Goal: Register for event/course

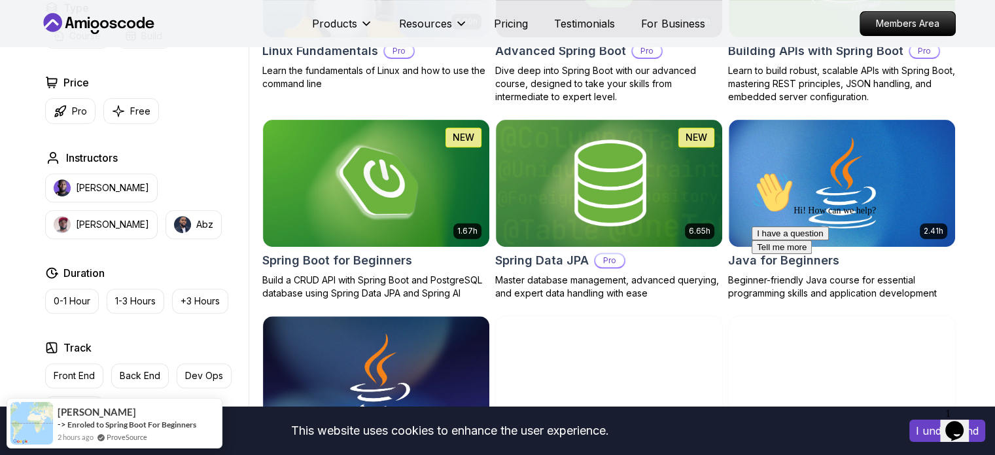
scroll to position [504, 0]
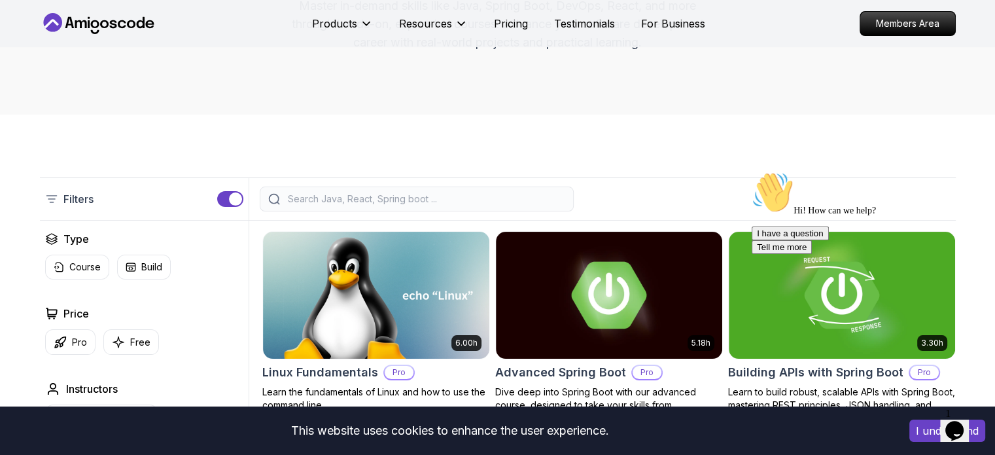
scroll to position [182, 0]
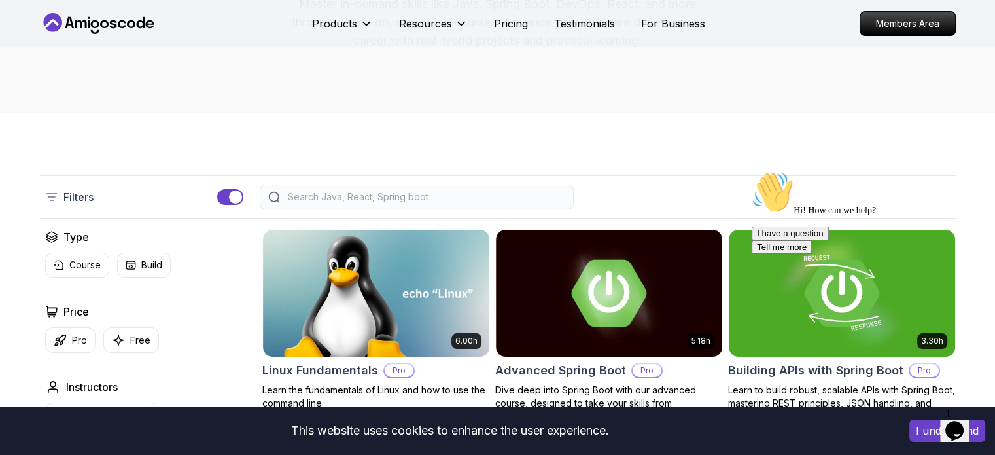
click at [399, 190] on input "search" at bounding box center [425, 196] width 280 height 13
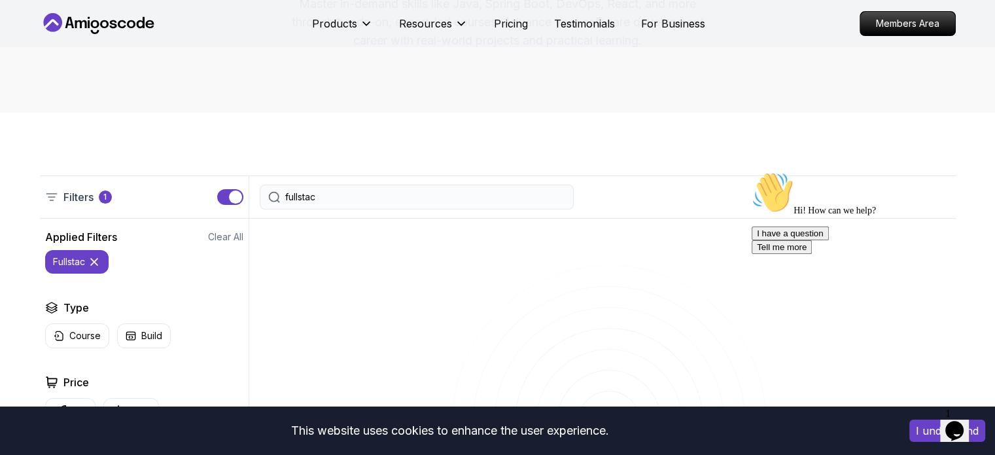
type input "fullstack"
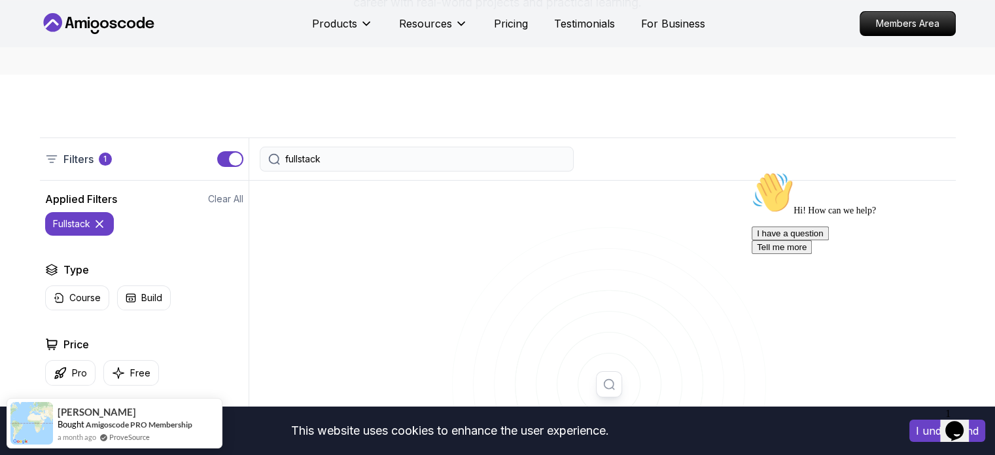
scroll to position [221, 0]
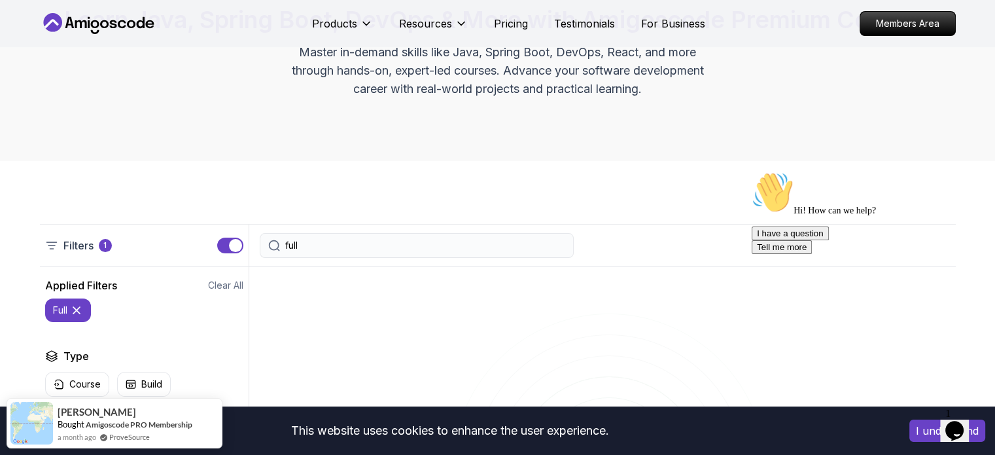
scroll to position [112, 0]
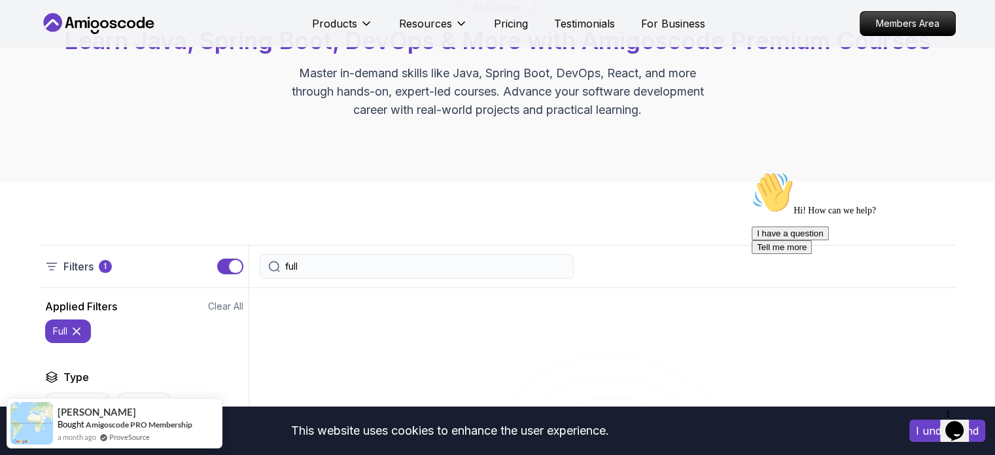
click at [305, 264] on input "full" at bounding box center [425, 266] width 280 height 13
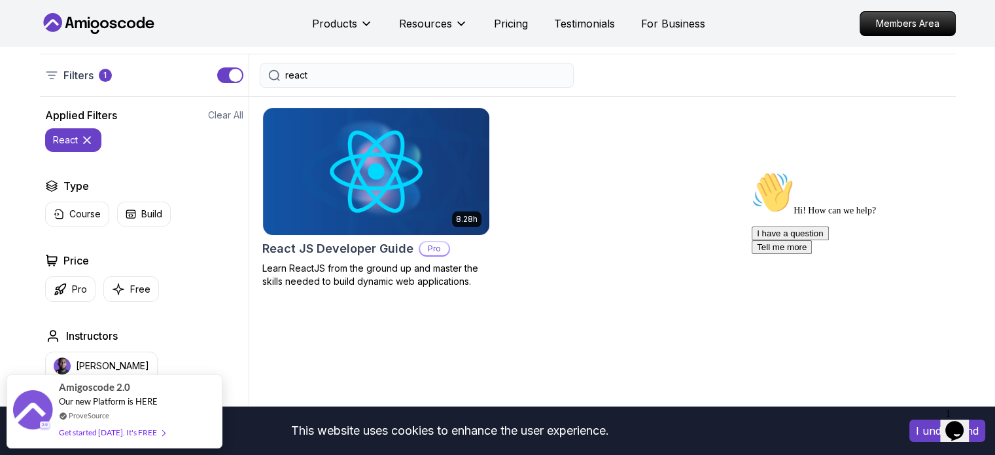
scroll to position [303, 0]
type input "react"
click at [349, 219] on img at bounding box center [375, 171] width 237 height 133
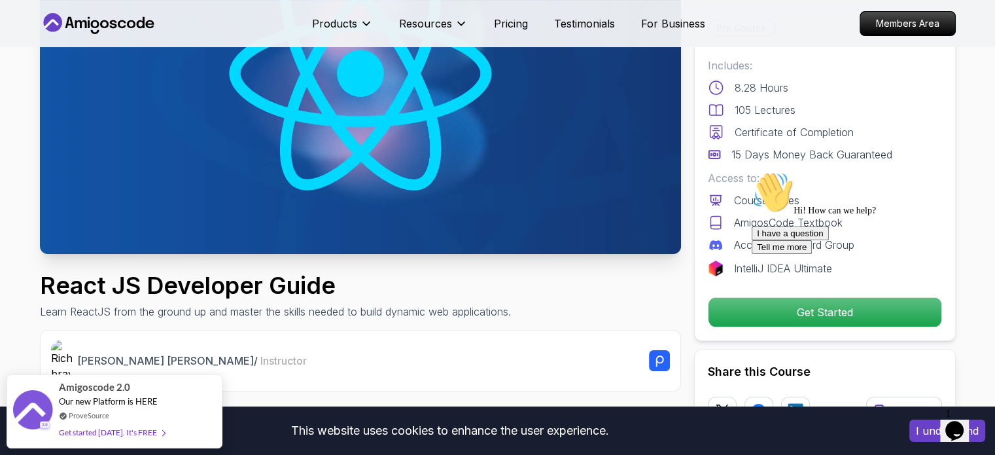
scroll to position [178, 0]
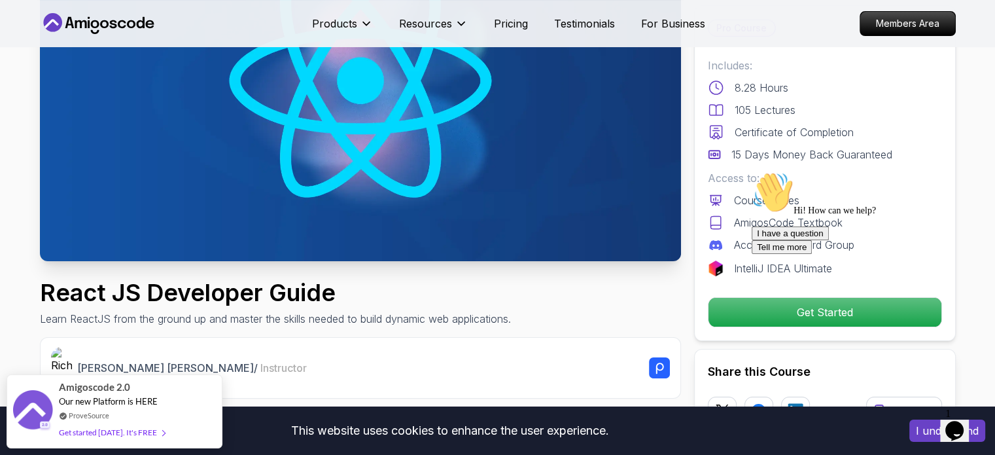
click at [974, 171] on div at bounding box center [868, 171] width 235 height 0
click at [751, 171] on icon "Chat attention grabber" at bounding box center [751, 171] width 0 height 0
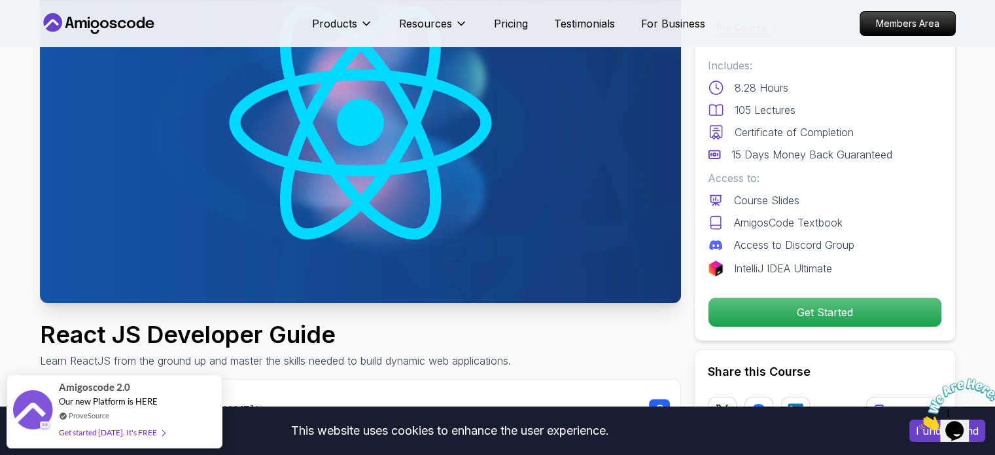
scroll to position [137, 0]
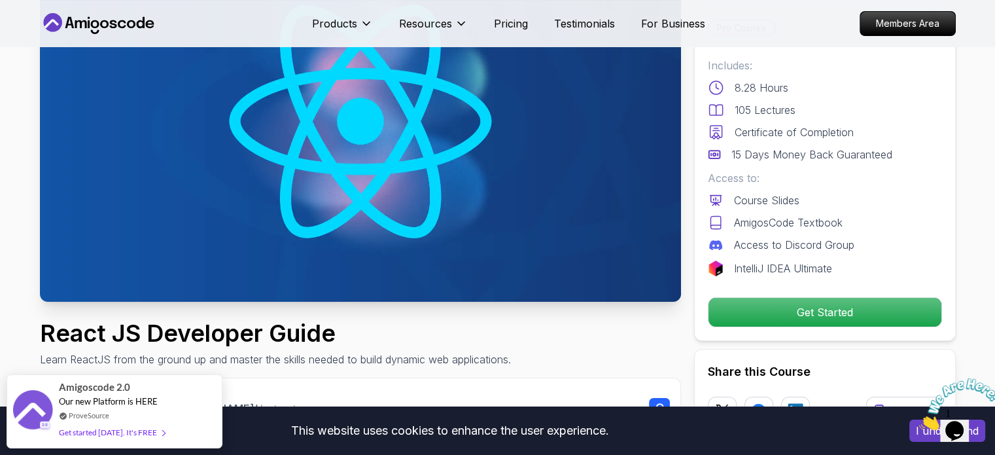
click at [745, 158] on p "15 Days Money Back Guaranteed" at bounding box center [811, 154] width 161 height 16
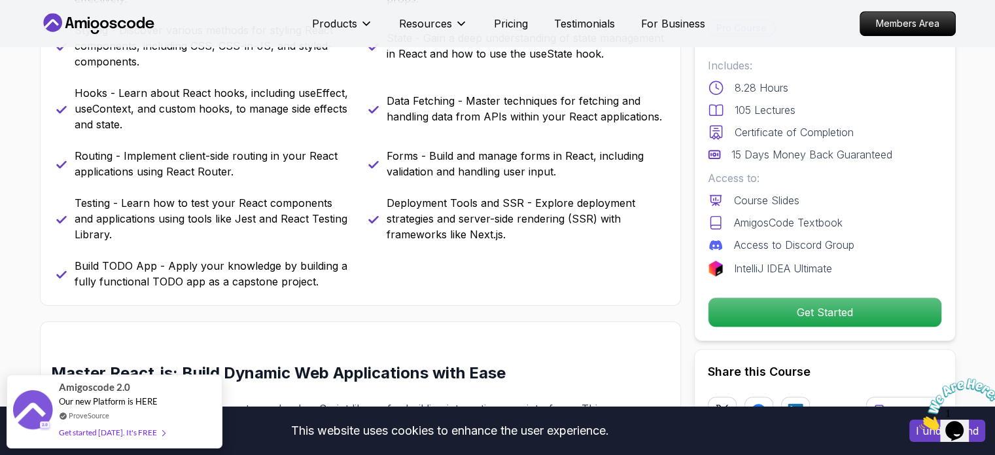
scroll to position [1027, 0]
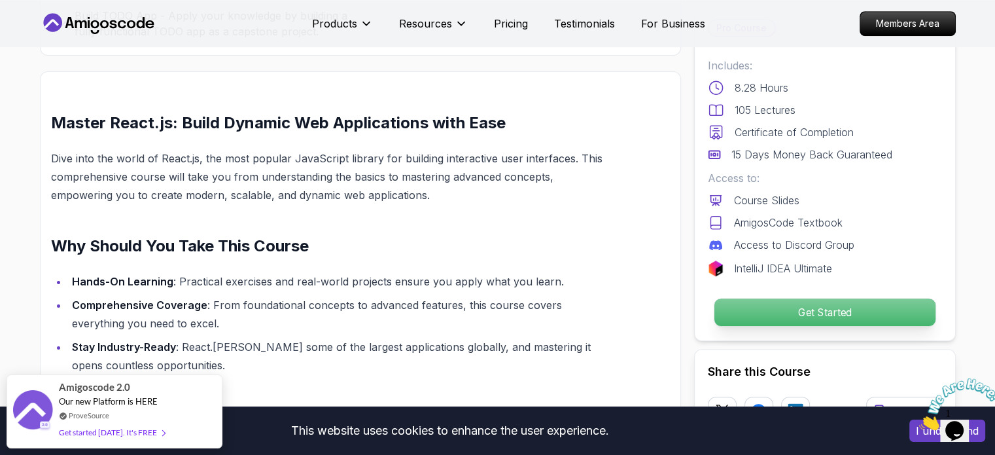
click at [729, 324] on p "Get Started" at bounding box center [824, 311] width 221 height 27
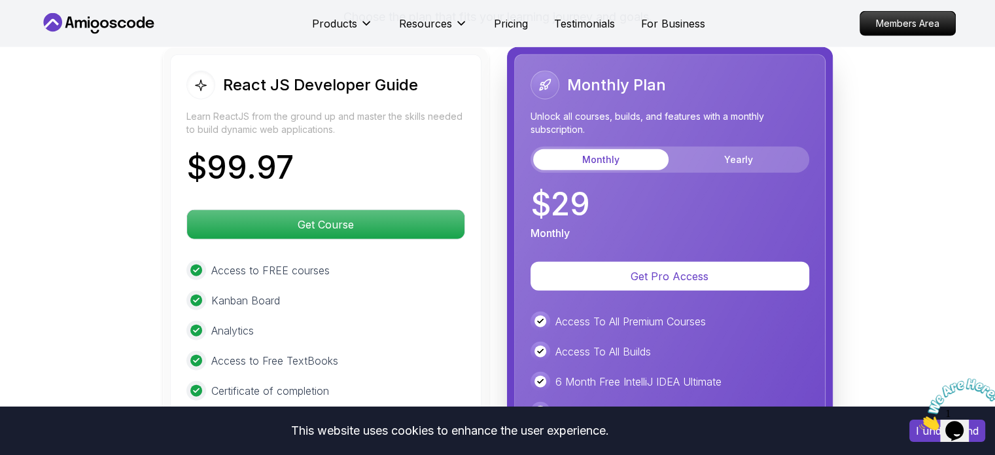
scroll to position [3134, 0]
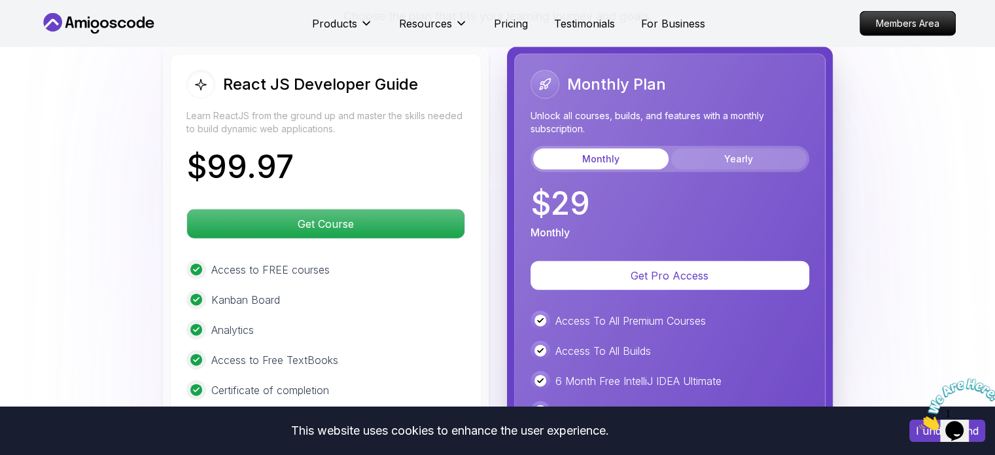
click at [714, 148] on button "Yearly" at bounding box center [738, 158] width 135 height 21
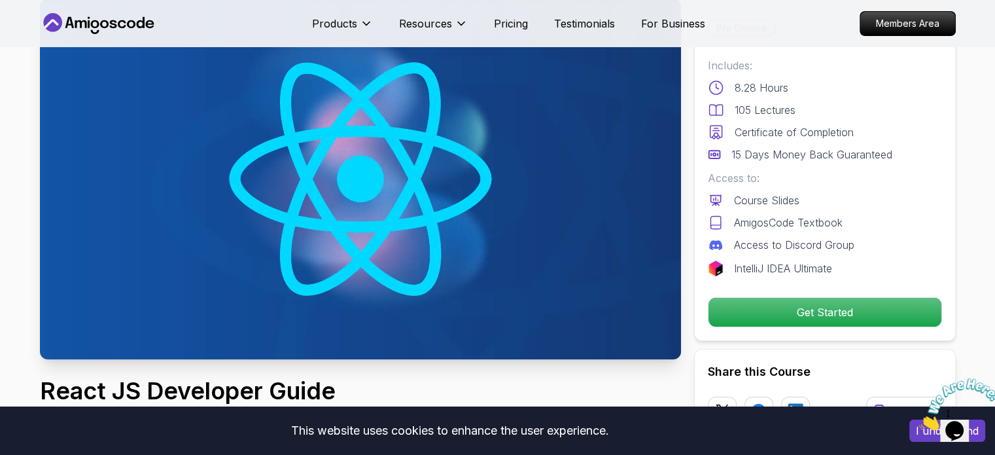
scroll to position [78, 0]
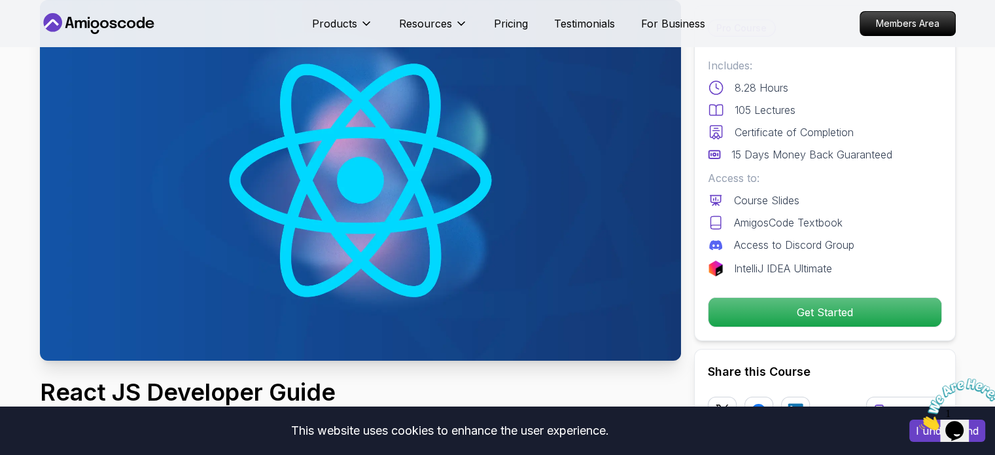
click at [408, 188] on img at bounding box center [360, 180] width 641 height 360
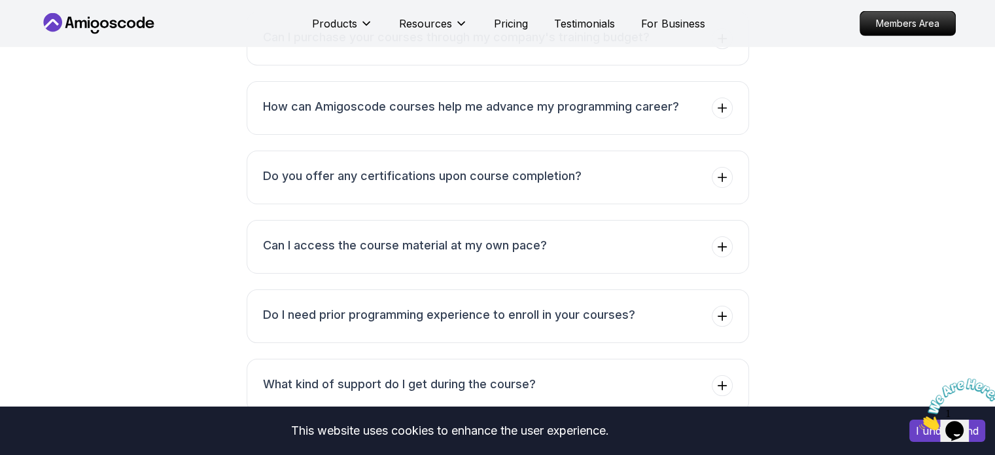
scroll to position [4099, 0]
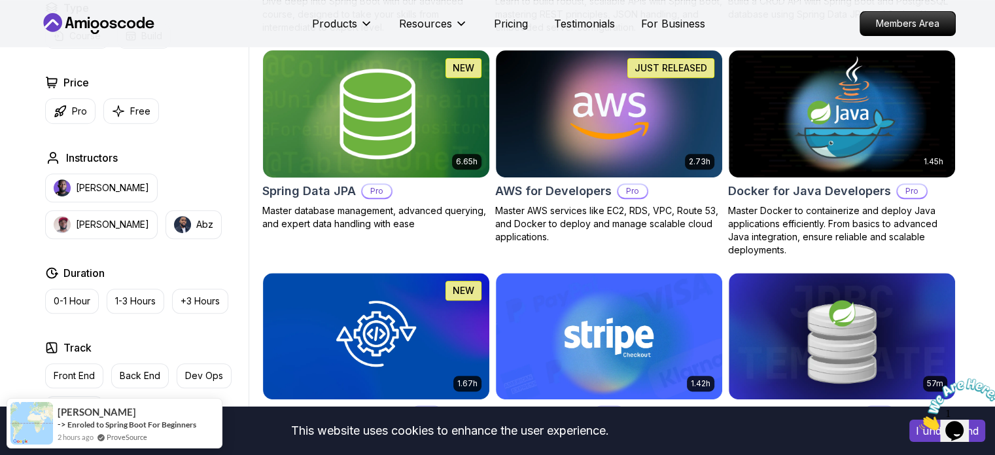
scroll to position [362, 0]
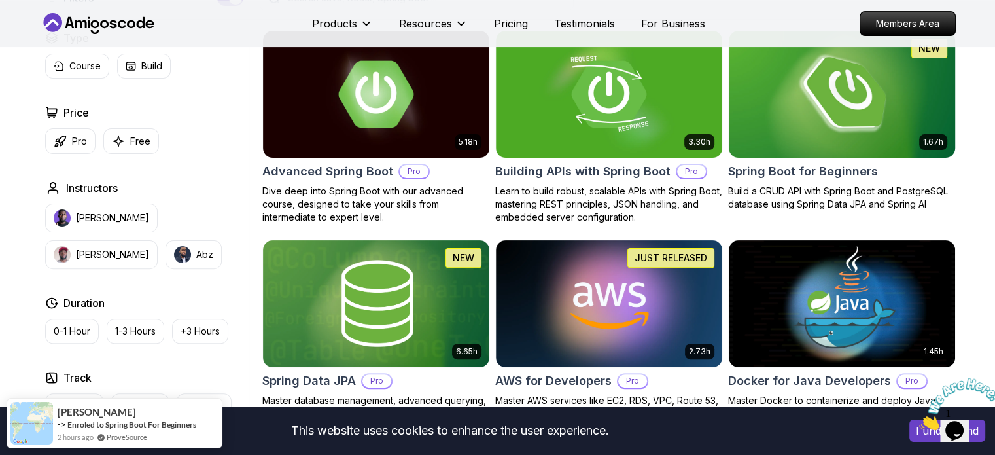
click at [816, 134] on img at bounding box center [841, 93] width 237 height 133
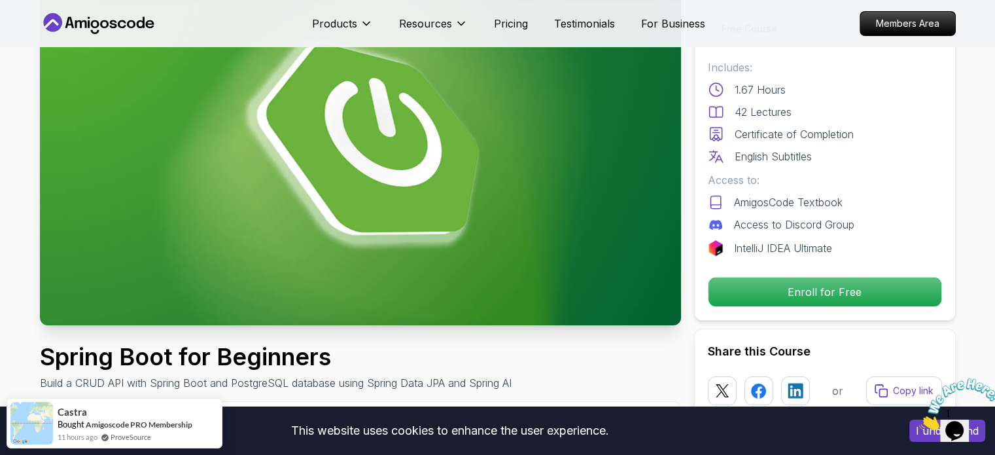
scroll to position [112, 0]
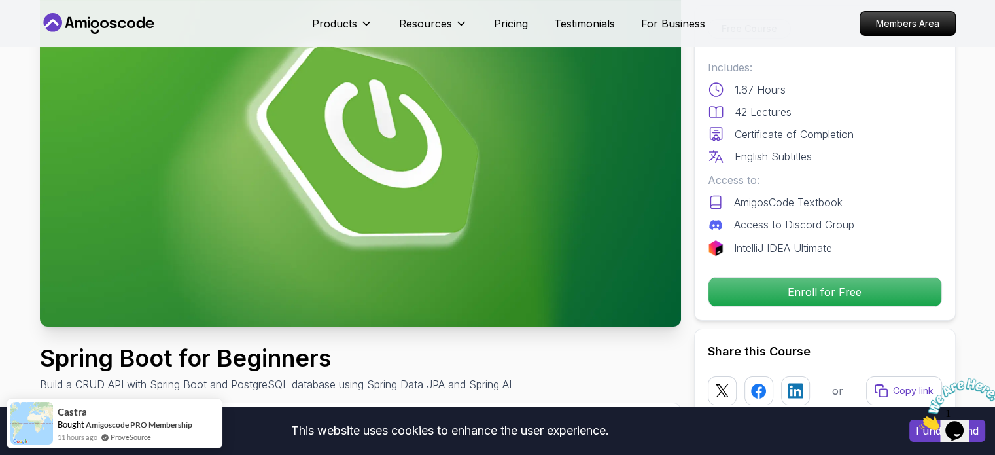
click at [773, 124] on div "Includes: 1.67 Hours 42 Lectures Certificate of Completion English Subtitles" at bounding box center [825, 112] width 234 height 105
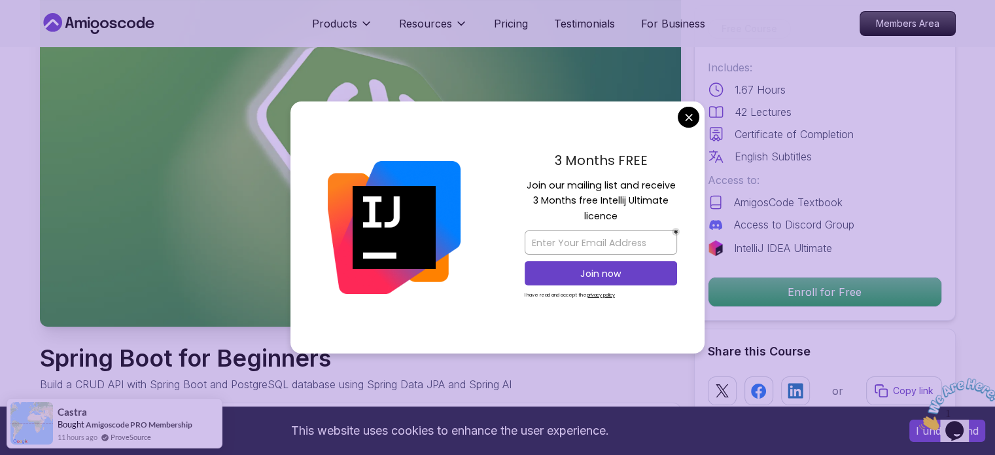
click at [781, 184] on p "Access to:" at bounding box center [825, 180] width 234 height 16
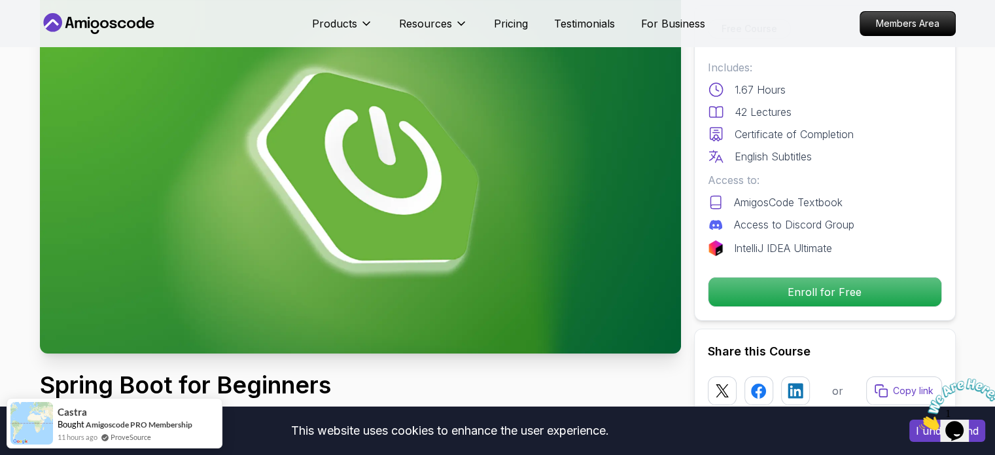
scroll to position [80, 0]
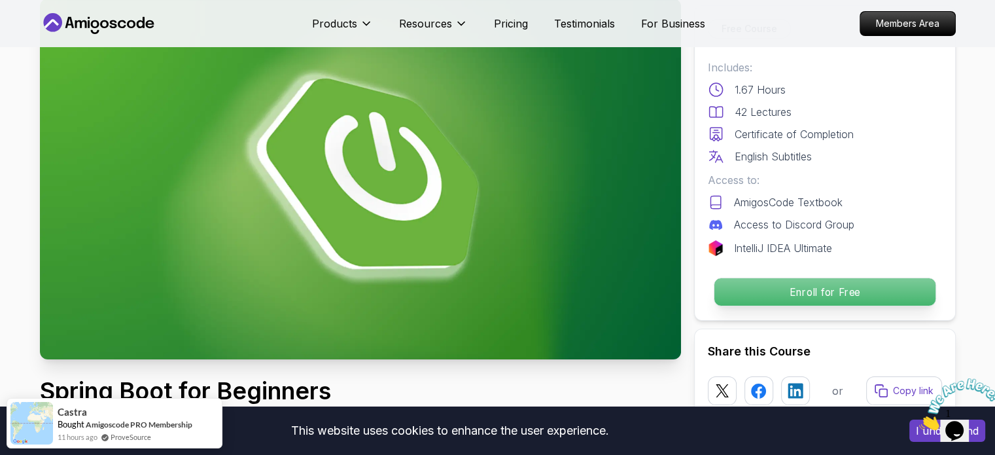
click at [775, 295] on p "Enroll for Free" at bounding box center [824, 291] width 221 height 27
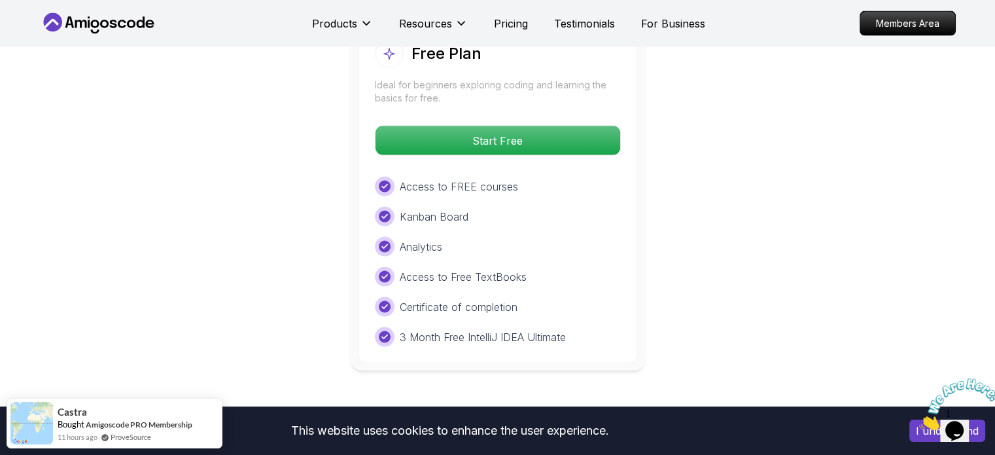
scroll to position [2749, 0]
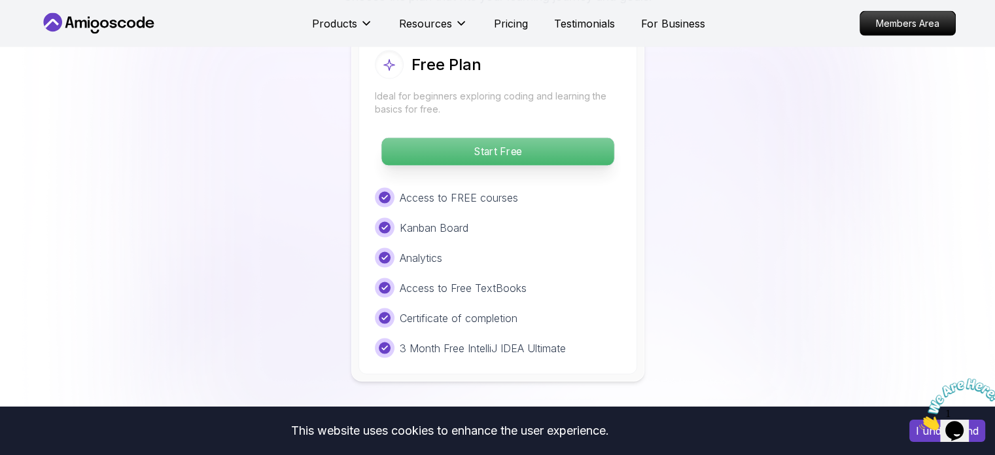
click at [557, 138] on p "Start Free" at bounding box center [497, 151] width 232 height 27
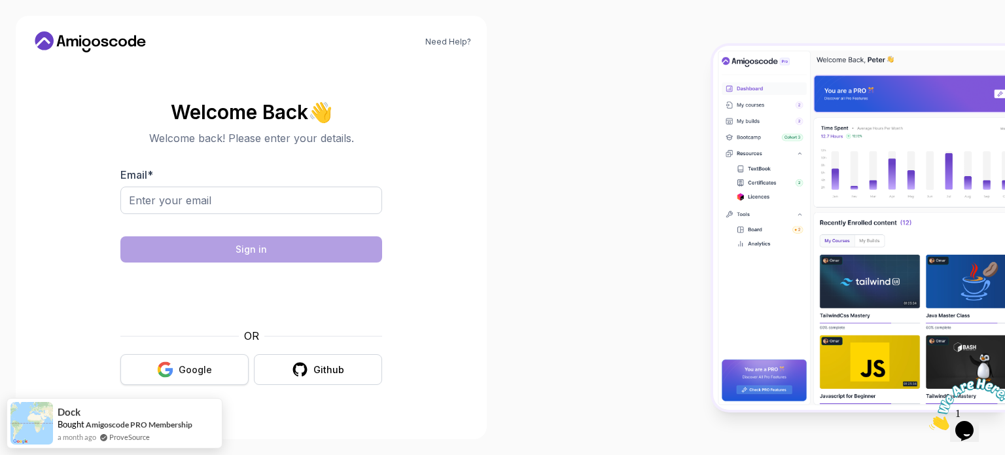
click at [187, 368] on div "Google" at bounding box center [195, 369] width 33 height 13
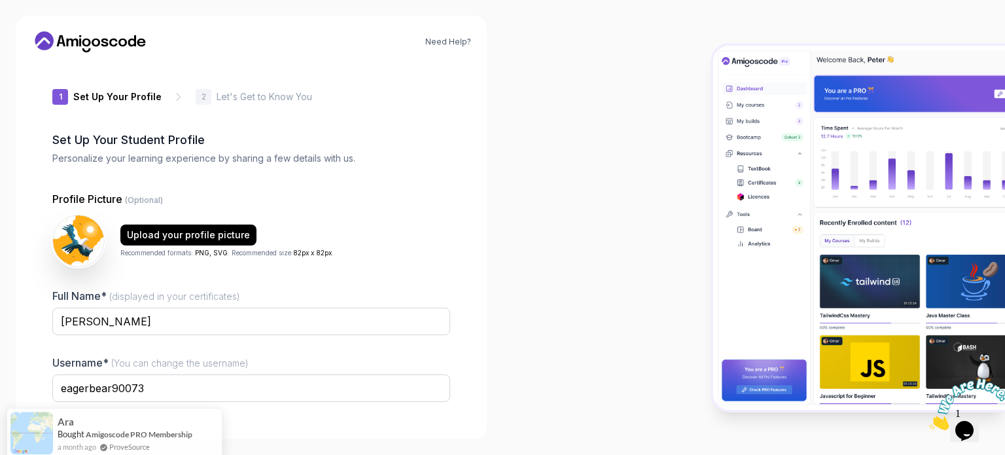
scroll to position [90, 0]
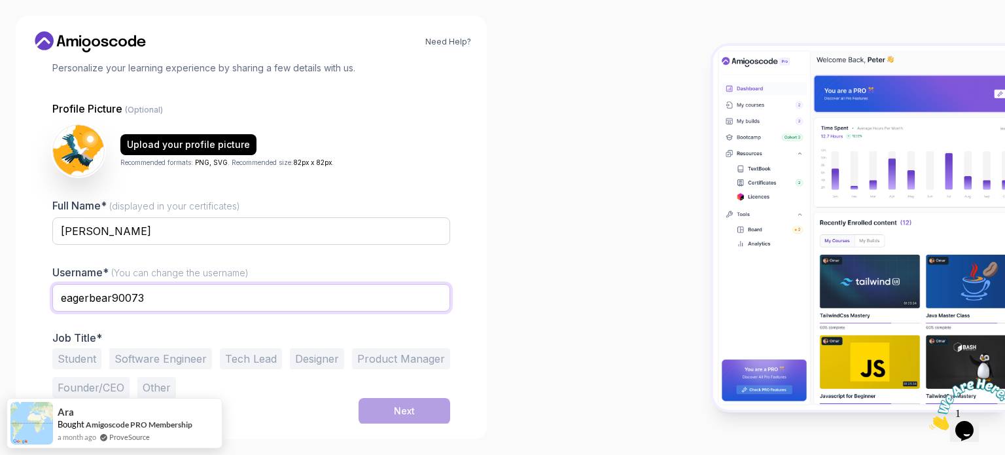
click at [119, 293] on input "eagerbear90073" at bounding box center [251, 297] width 398 height 27
type input "shaileshnarayan"
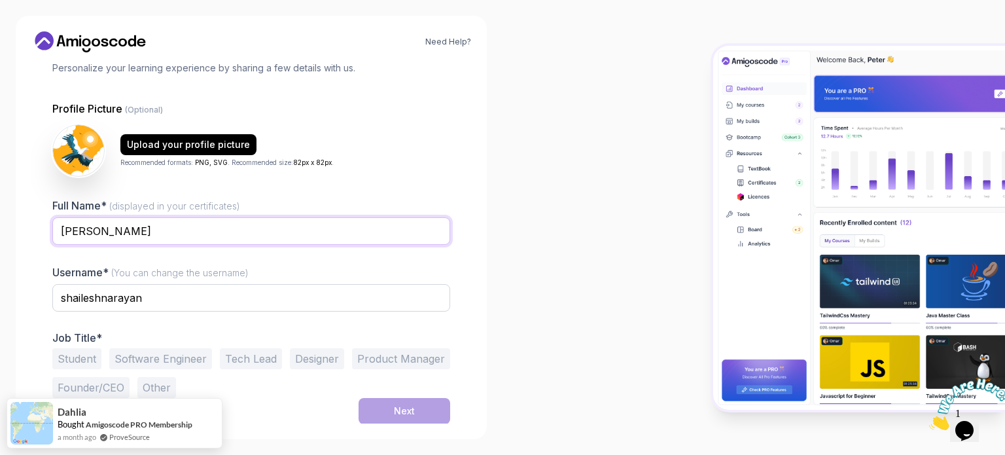
click at [177, 230] on input "Shailesh" at bounding box center [251, 230] width 398 height 27
type input "Shailesh Narayan"
click at [82, 353] on button "Student" at bounding box center [76, 358] width 49 height 21
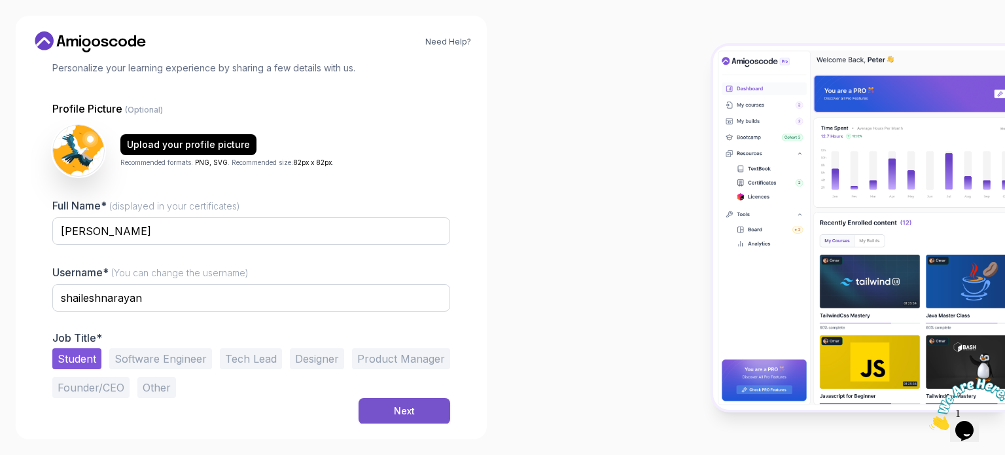
click at [397, 409] on div "Next" at bounding box center [404, 410] width 21 height 13
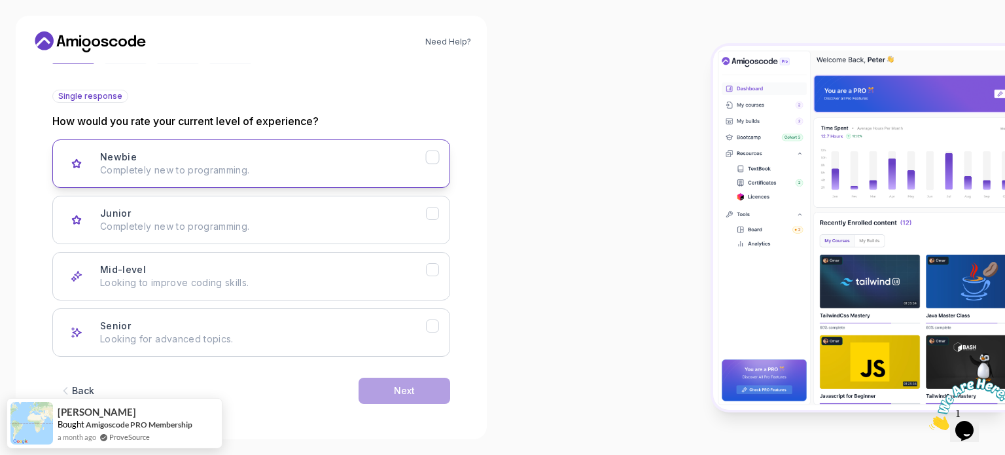
scroll to position [130, 0]
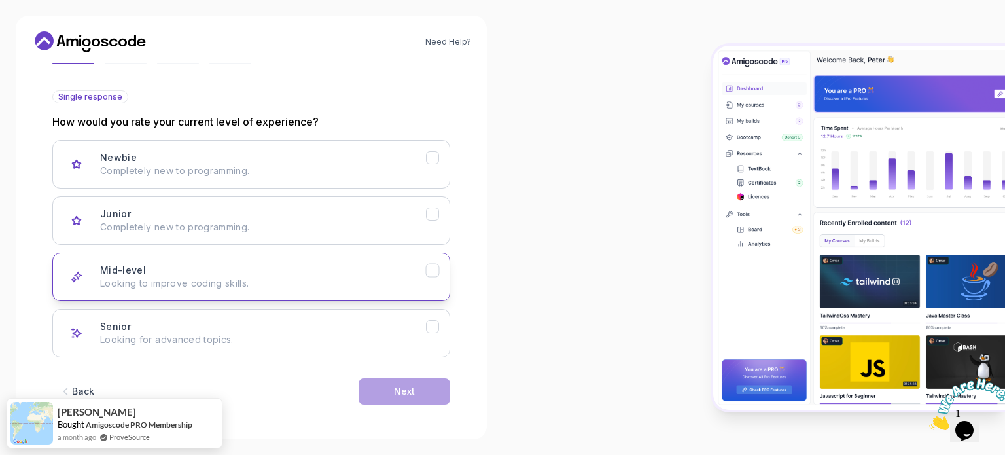
click at [114, 282] on p "Looking to improve coding skills." at bounding box center [263, 283] width 326 height 13
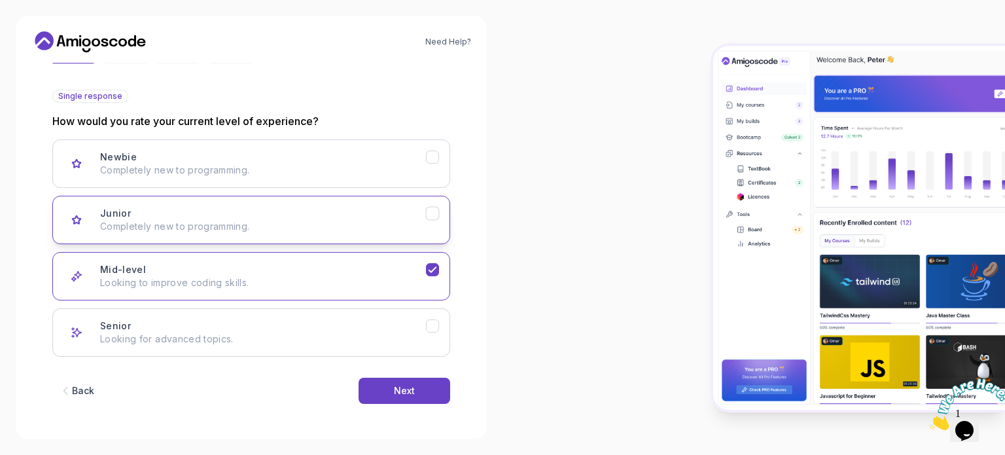
click at [178, 216] on div "Junior Completely new to programming." at bounding box center [263, 220] width 326 height 26
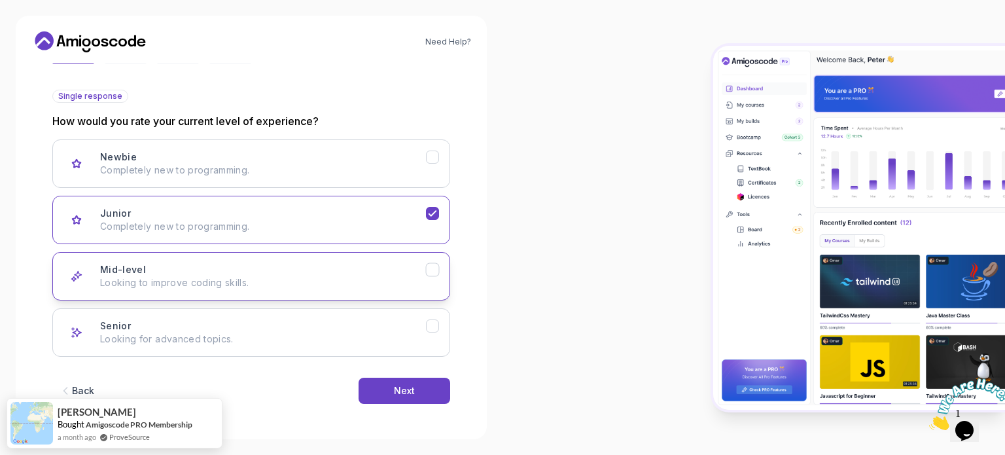
click at [154, 290] on button "Mid-level Looking to improve coding skills." at bounding box center [251, 276] width 398 height 48
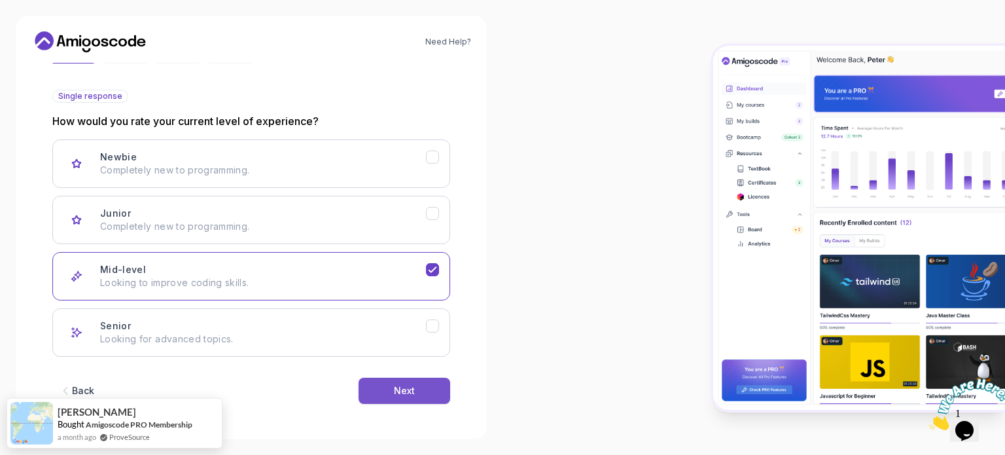
click at [405, 392] on div "Next" at bounding box center [404, 390] width 21 height 13
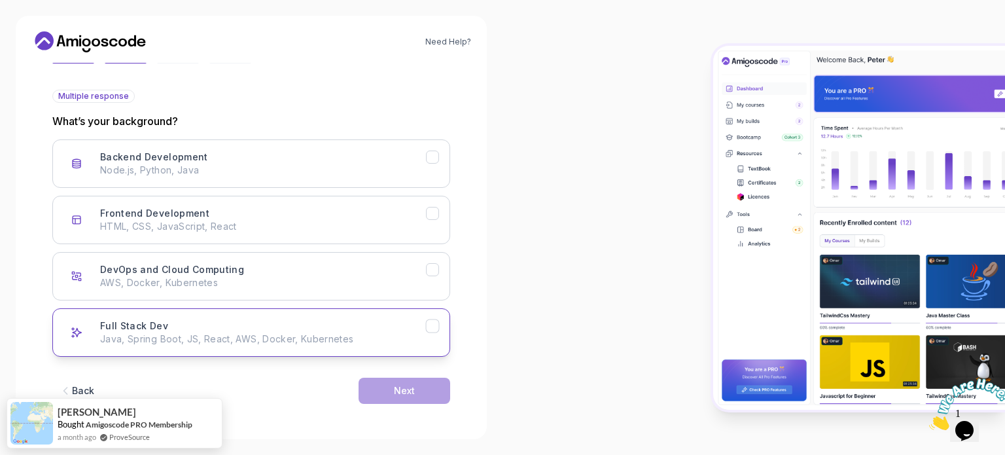
click at [169, 326] on div "Full Stack Dev Java, Spring Boot, JS, React, AWS, Docker, Kubernetes" at bounding box center [263, 332] width 326 height 26
click at [419, 394] on button "Next" at bounding box center [404, 390] width 92 height 26
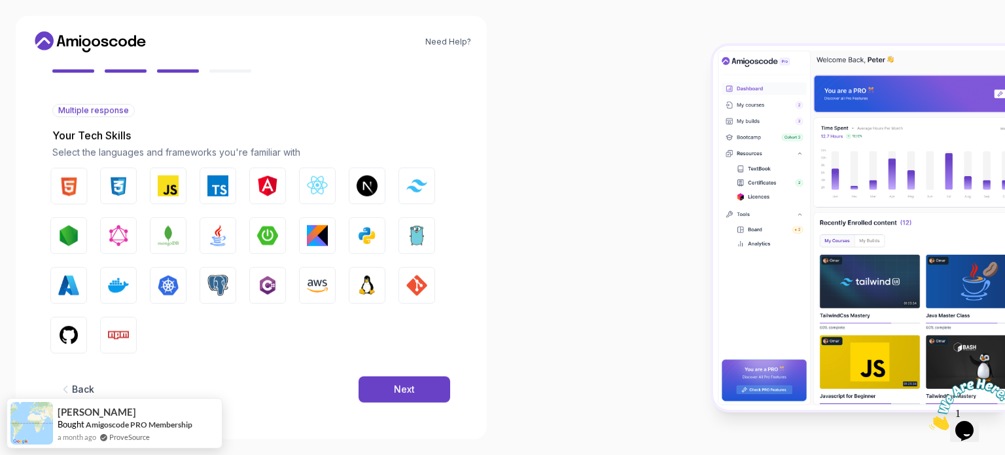
scroll to position [116, 0]
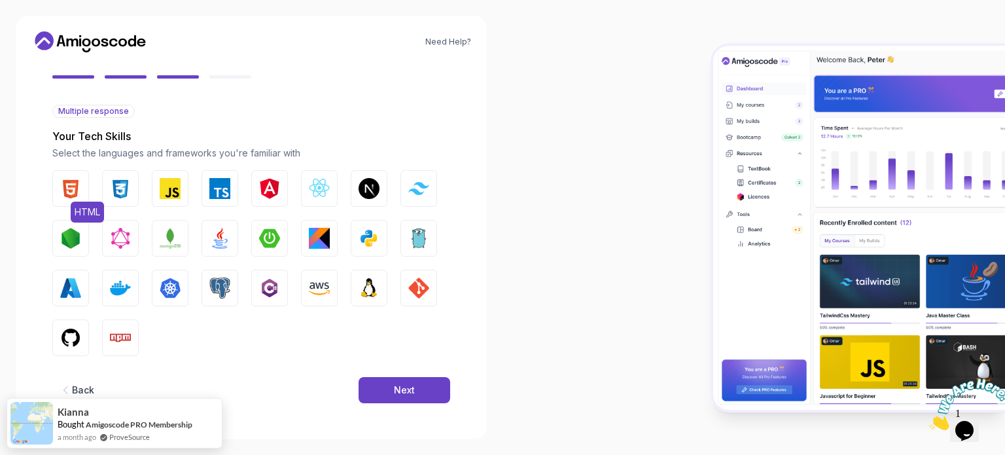
click at [76, 188] on img "button" at bounding box center [70, 188] width 21 height 21
click at [122, 192] on img "button" at bounding box center [120, 188] width 21 height 21
click at [175, 190] on img "button" at bounding box center [170, 188] width 21 height 21
click at [317, 189] on img "button" at bounding box center [319, 188] width 21 height 21
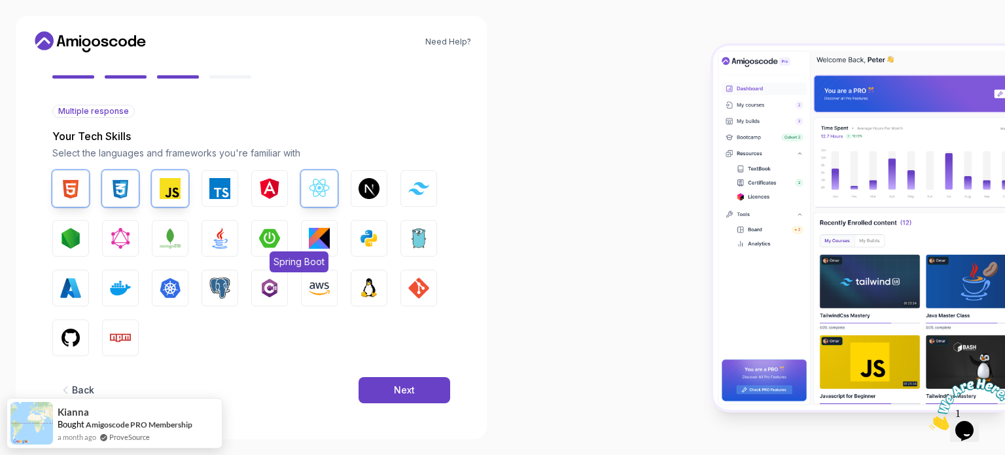
click at [278, 233] on img "button" at bounding box center [269, 238] width 21 height 21
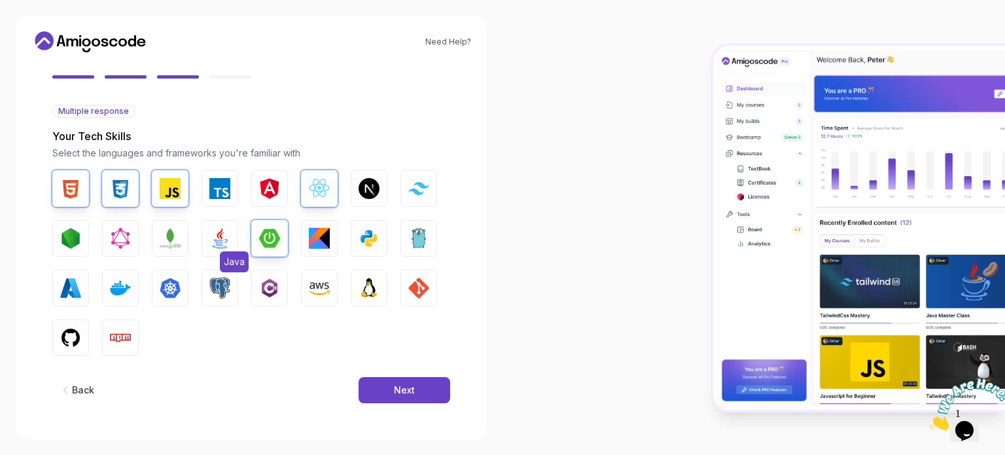
click at [220, 241] on img "button" at bounding box center [219, 238] width 21 height 21
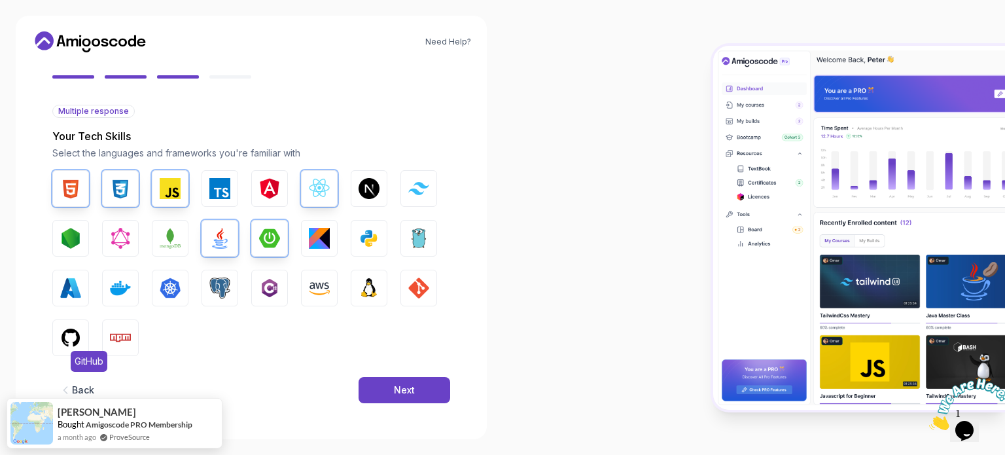
click at [82, 338] on button "GitHub" at bounding box center [70, 337] width 37 height 37
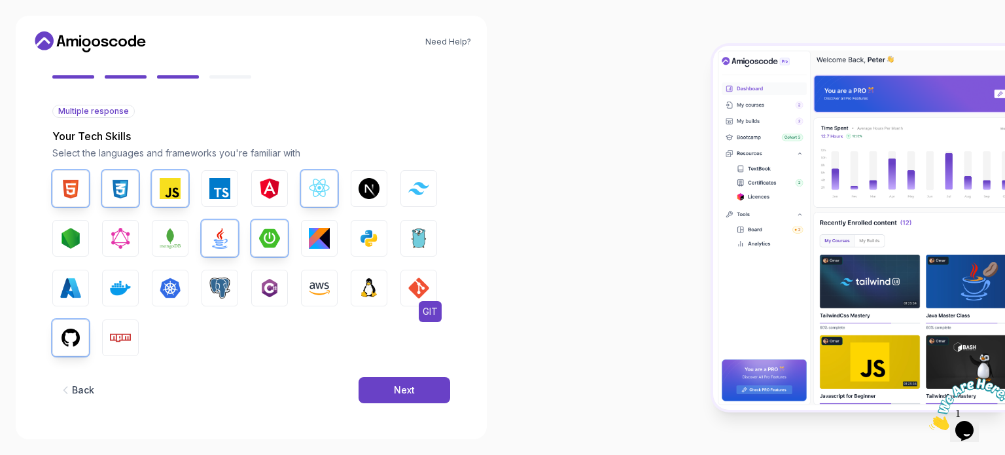
click at [413, 283] on img "button" at bounding box center [418, 287] width 21 height 21
click at [388, 387] on button "Next" at bounding box center [404, 390] width 92 height 26
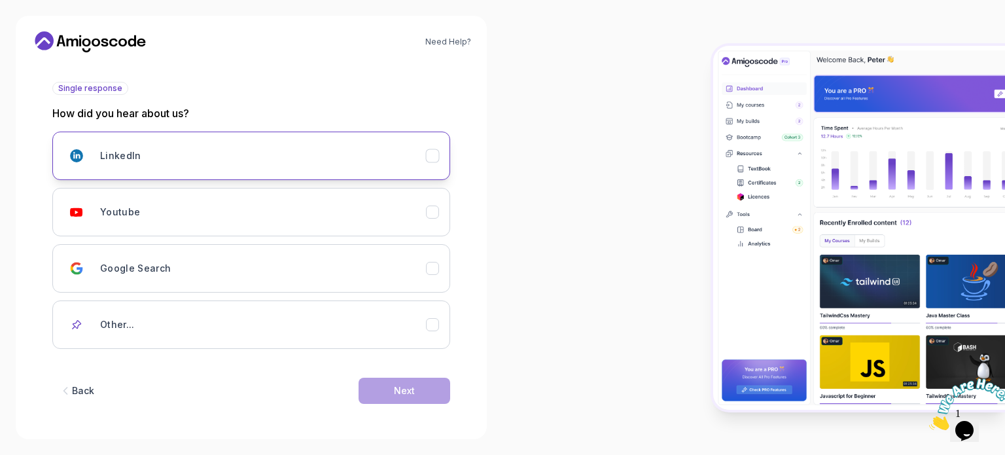
scroll to position [139, 0]
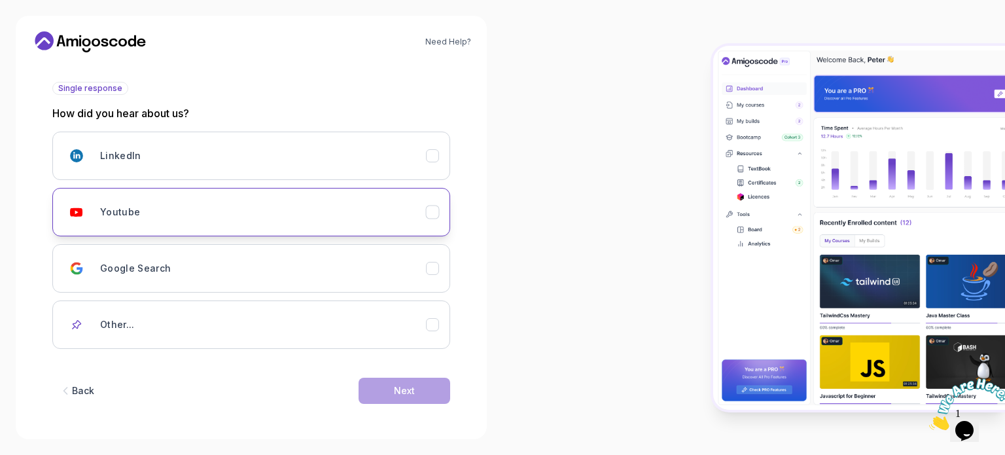
click at [150, 222] on div "Youtube" at bounding box center [263, 212] width 326 height 26
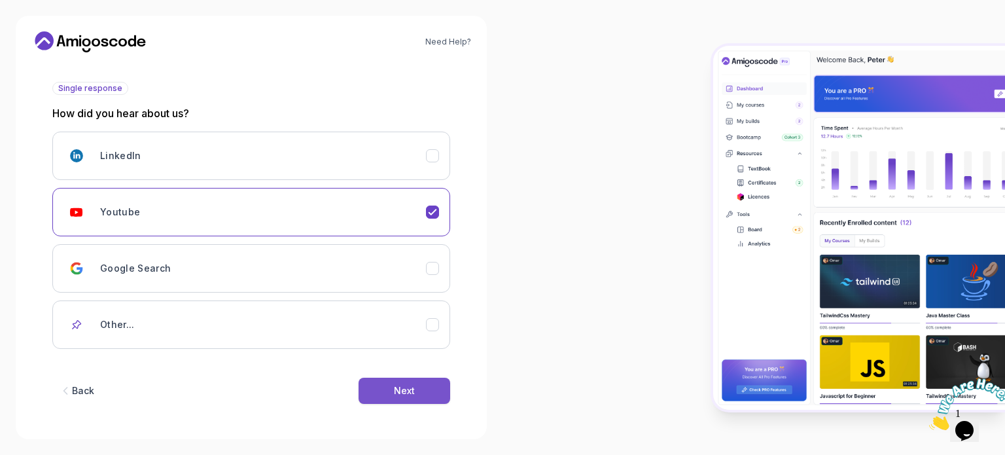
click at [396, 394] on div "Next" at bounding box center [404, 390] width 21 height 13
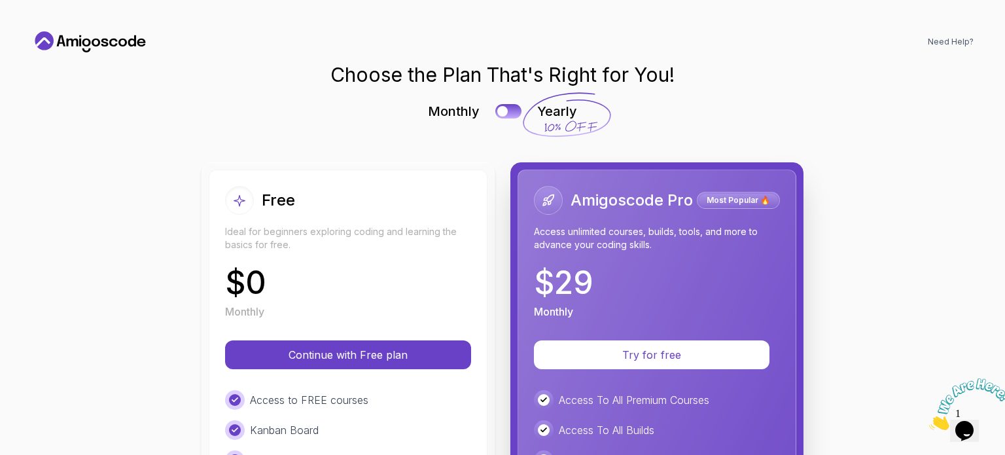
scroll to position [243, 0]
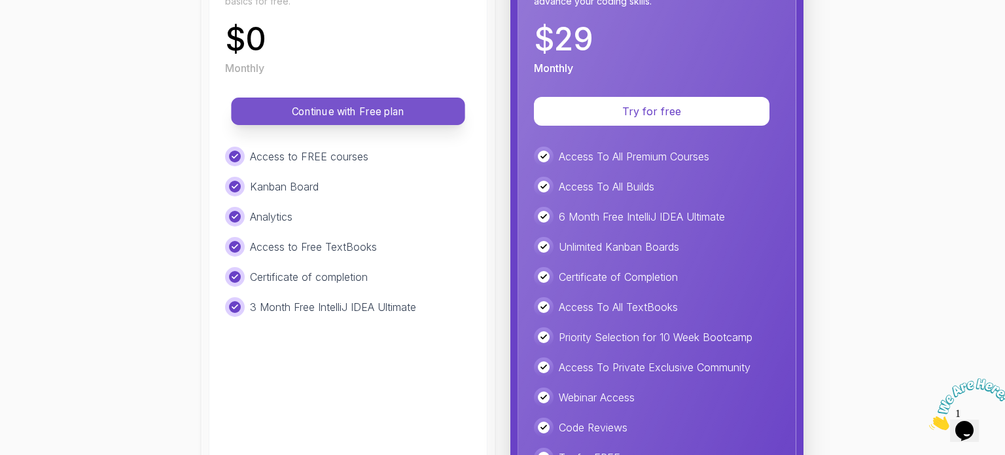
click at [336, 112] on p "Continue with Free plan" at bounding box center [348, 111] width 204 height 15
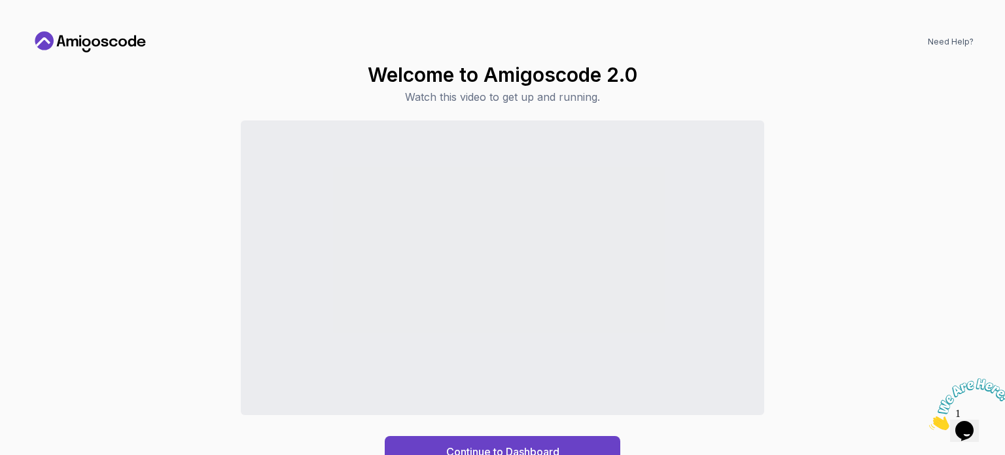
click at [787, 360] on div "Continue to Dashboard" at bounding box center [502, 293] width 942 height 347
click at [929, 421] on icon "Close" at bounding box center [929, 426] width 0 height 11
click at [967, 428] on icon "Chat widget" at bounding box center [964, 431] width 18 height 20
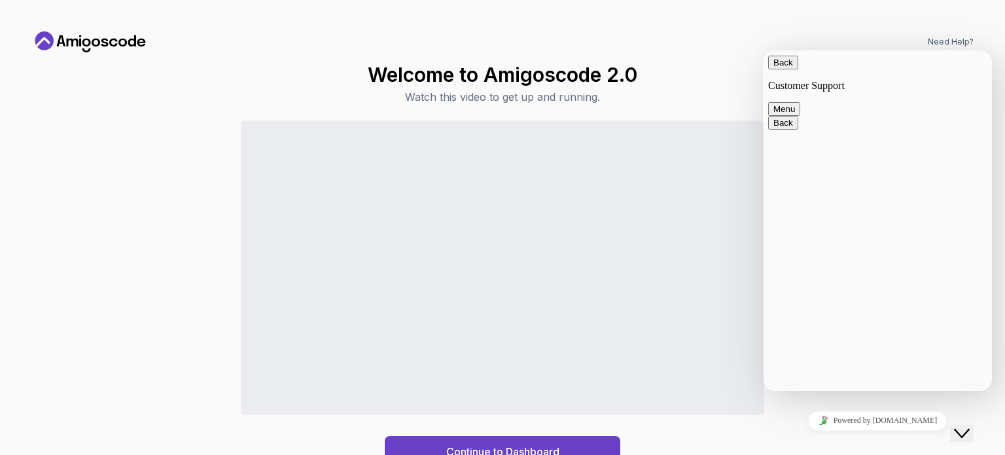
click at [744, 61] on div "Need Help? Welcome to Amigoscode 2.0 Watch this video to get up and running. Co…" at bounding box center [502, 227] width 973 height 423
click at [787, 67] on button "Back" at bounding box center [783, 63] width 30 height 14
click at [738, 69] on div "Welcome to Amigoscode 2.0 Watch this video to get up and running. Continue to D…" at bounding box center [502, 265] width 942 height 404
click at [969, 425] on icon "Close Chat This icon closes the chat window." at bounding box center [962, 433] width 16 height 16
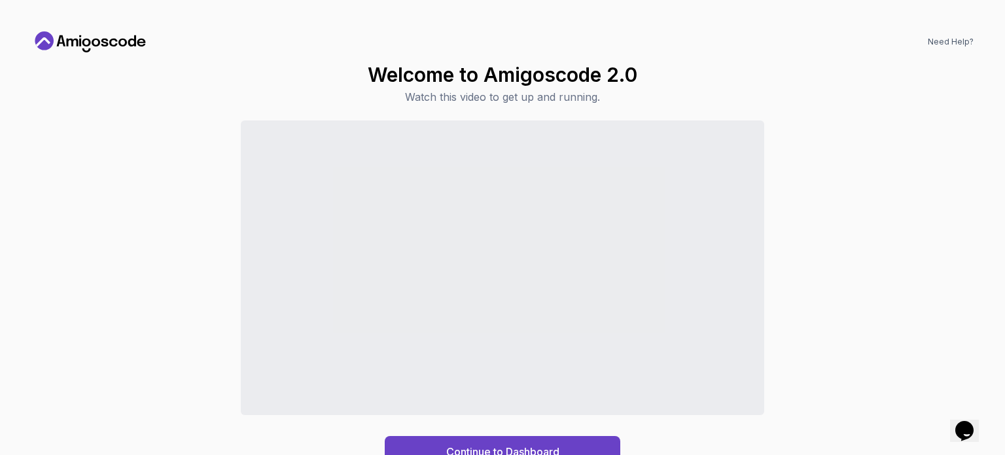
click at [167, 302] on div "Continue to Dashboard" at bounding box center [502, 293] width 942 height 347
click at [527, 443] on div "Continue to Dashboard" at bounding box center [502, 451] width 113 height 16
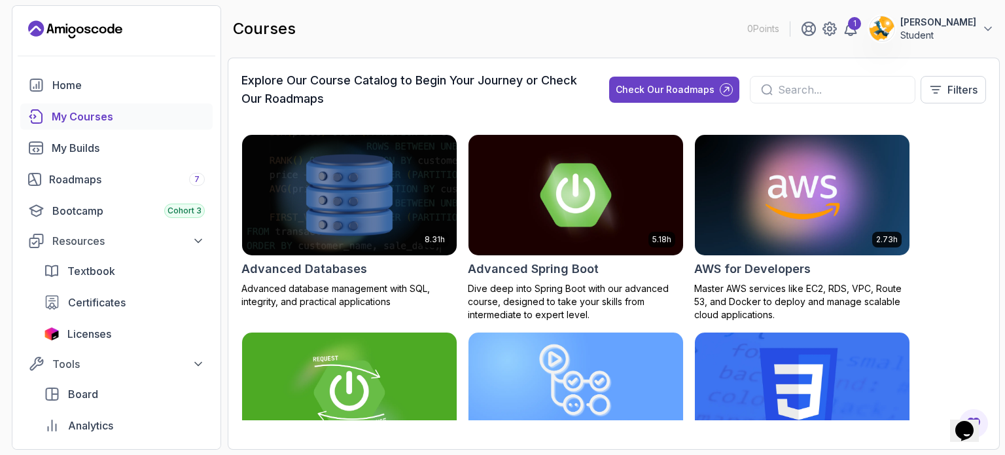
click at [787, 92] on input "text" at bounding box center [841, 90] width 126 height 16
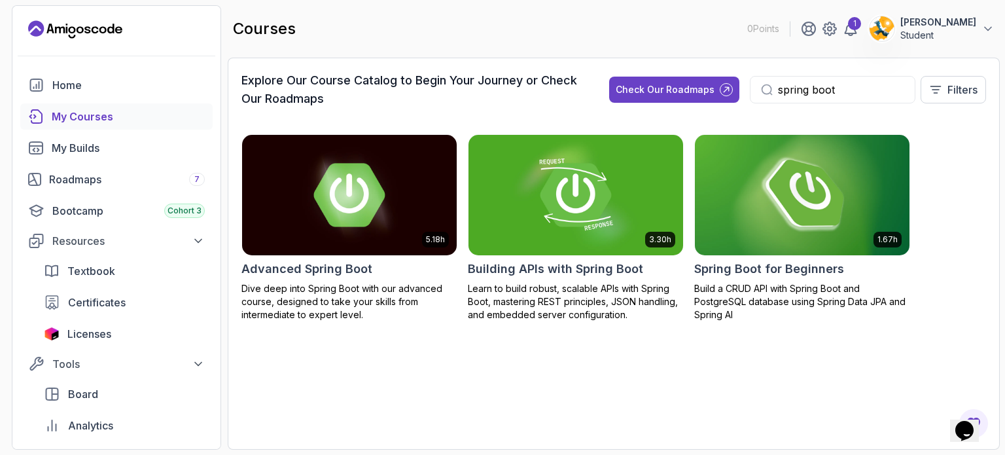
type input "spring boot"
click at [739, 232] on img at bounding box center [801, 194] width 225 height 126
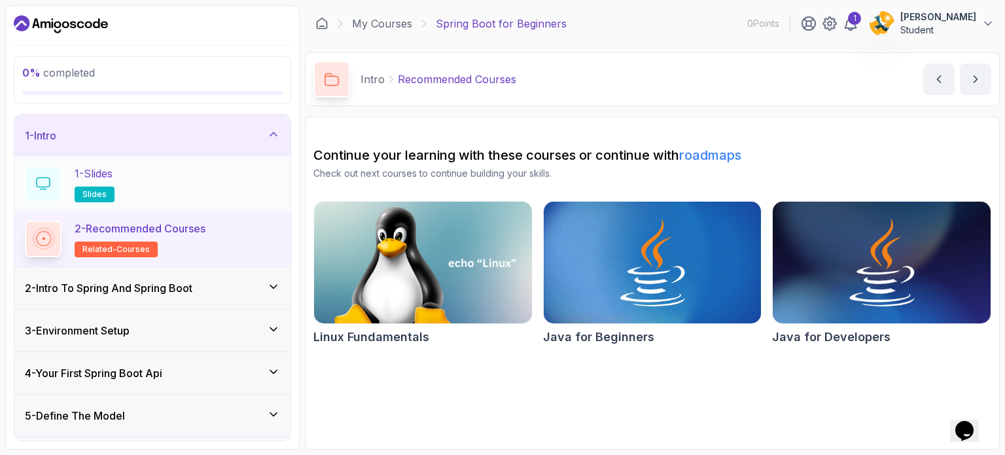
click at [137, 199] on div "1 - Slides slides" at bounding box center [152, 183] width 255 height 37
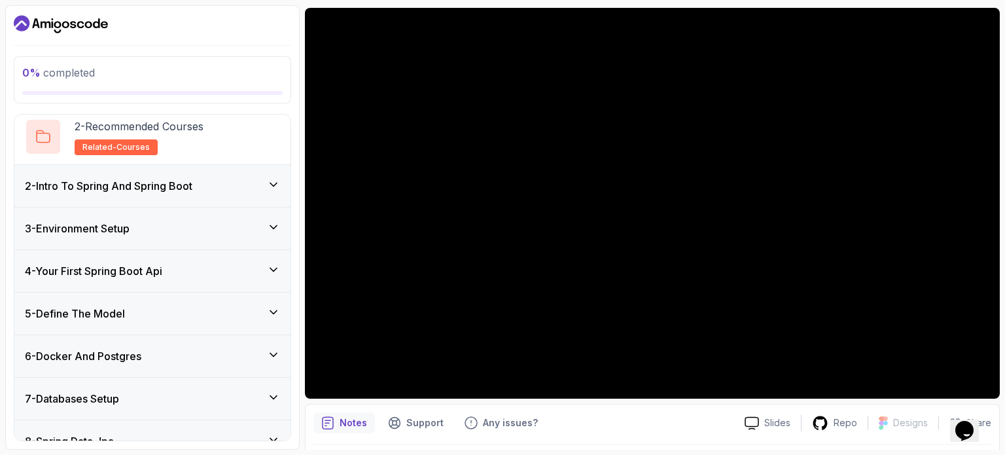
scroll to position [85, 0]
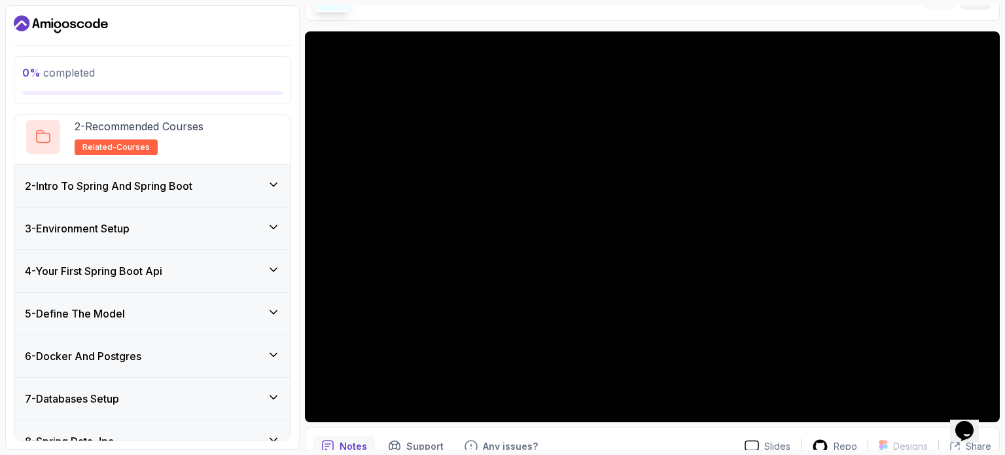
click at [153, 175] on div "2 - Intro To Spring And Spring Boot" at bounding box center [152, 186] width 276 height 42
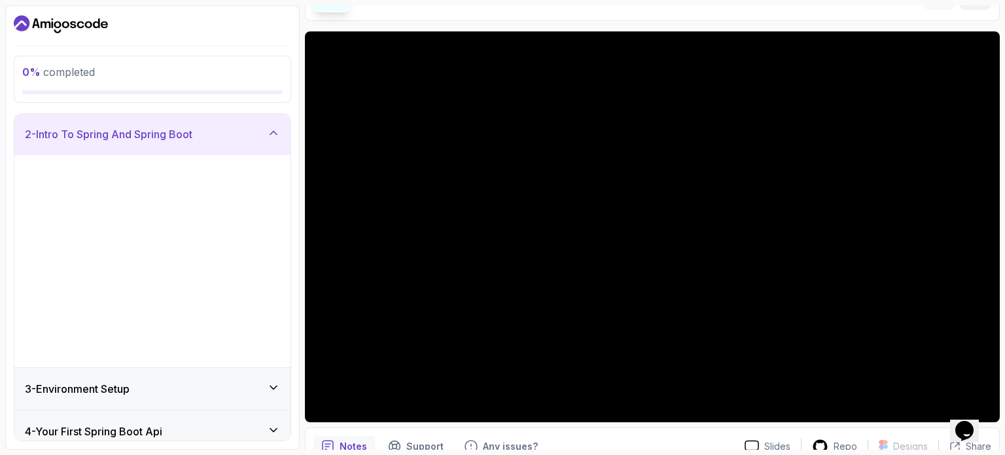
scroll to position [42, 0]
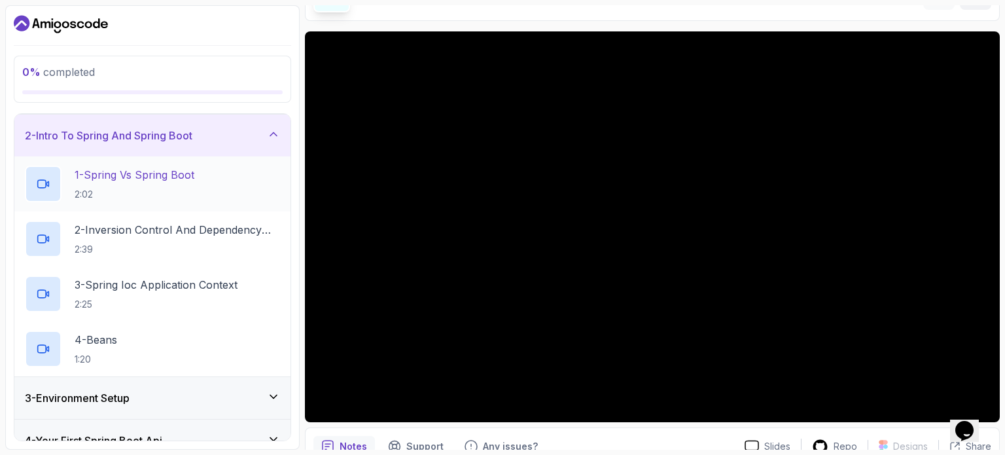
click at [128, 178] on p "1 - Spring Vs Spring Boot" at bounding box center [135, 175] width 120 height 16
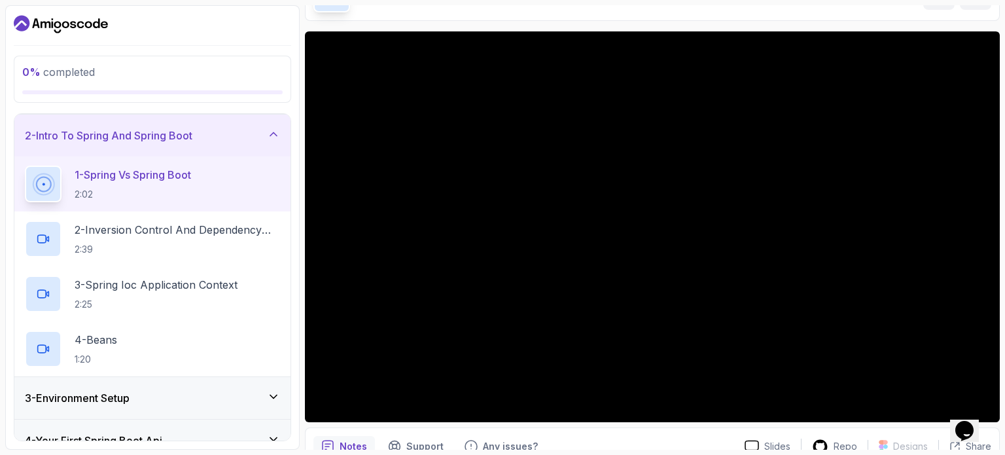
scroll to position [137, 0]
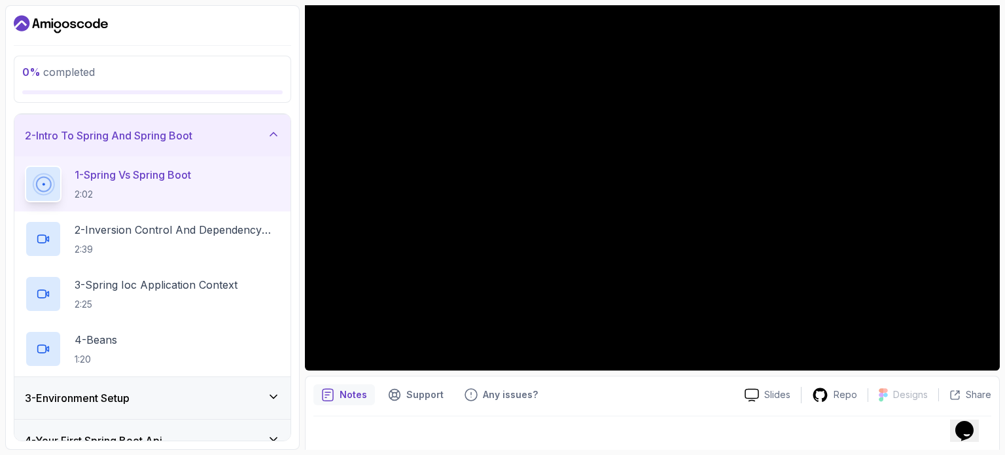
click at [636, 409] on div "Notes Support Any issues? Slides Repo Designs Design not available Share" at bounding box center [652, 418] width 695 height 86
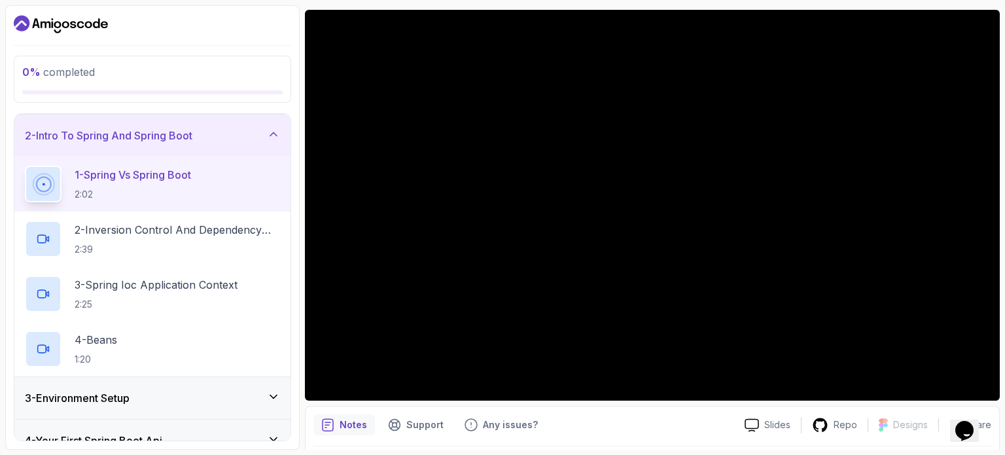
scroll to position [106, 0]
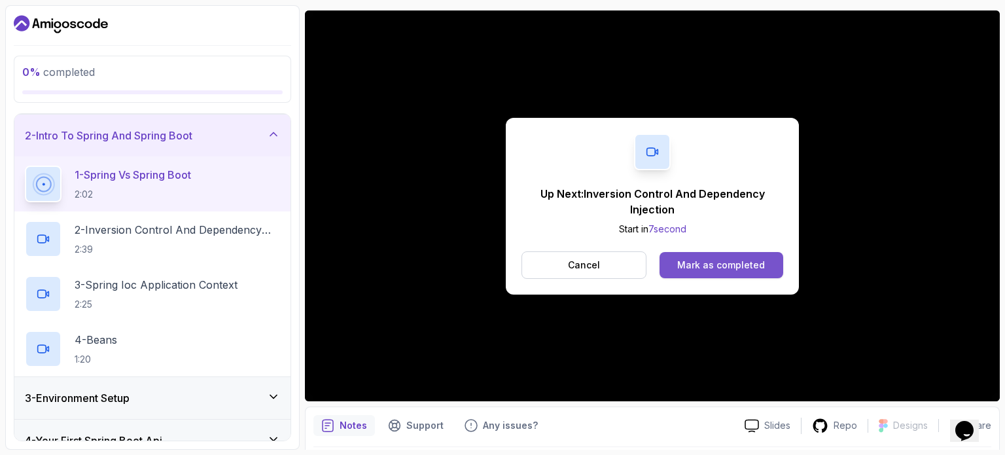
click at [704, 260] on div "Mark as completed" at bounding box center [721, 264] width 88 height 13
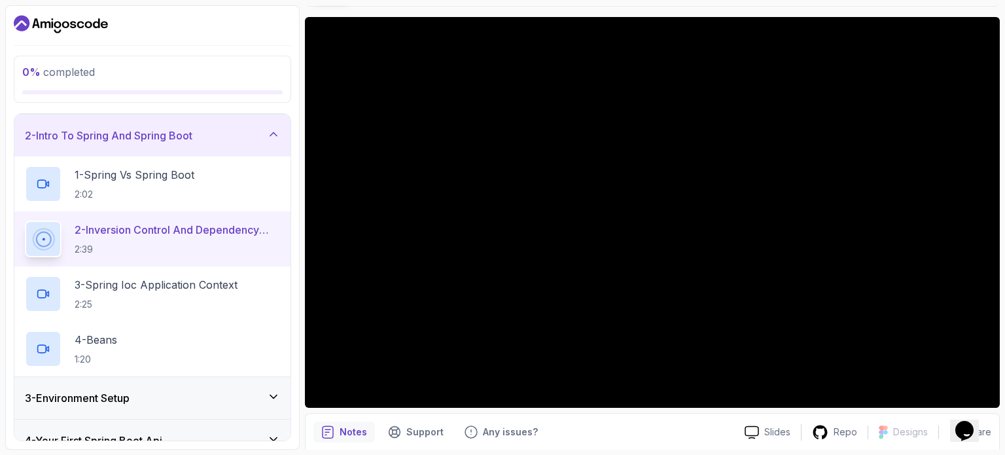
scroll to position [100, 0]
